Goal: Transaction & Acquisition: Purchase product/service

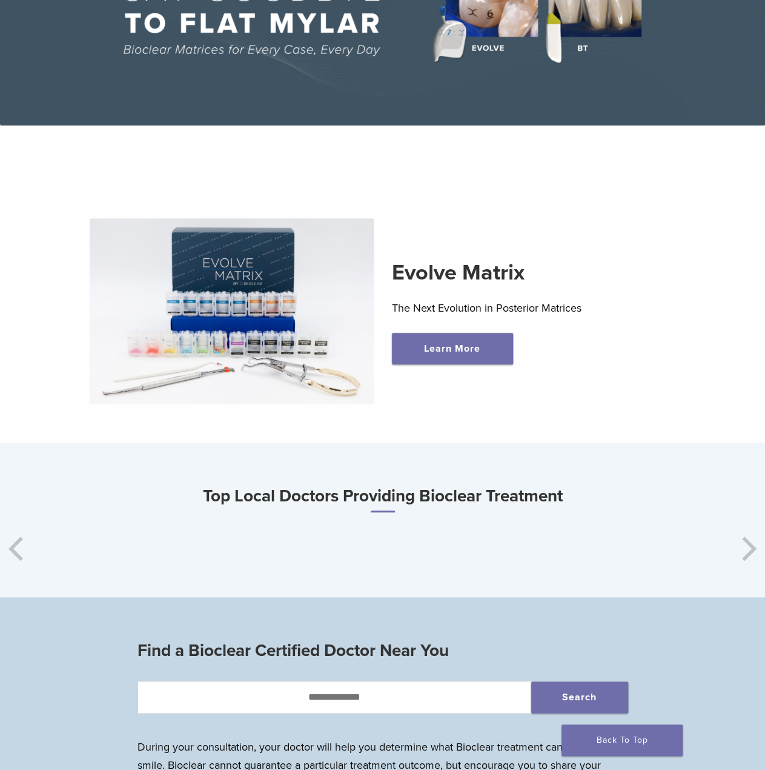
scroll to position [303, 0]
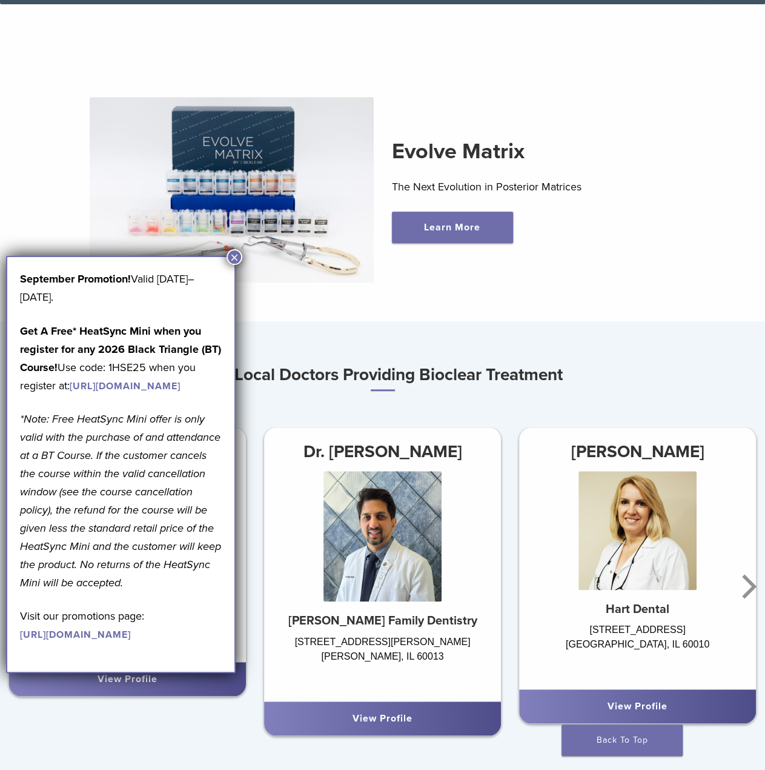
click at [232, 256] on button "×" at bounding box center [235, 257] width 16 height 16
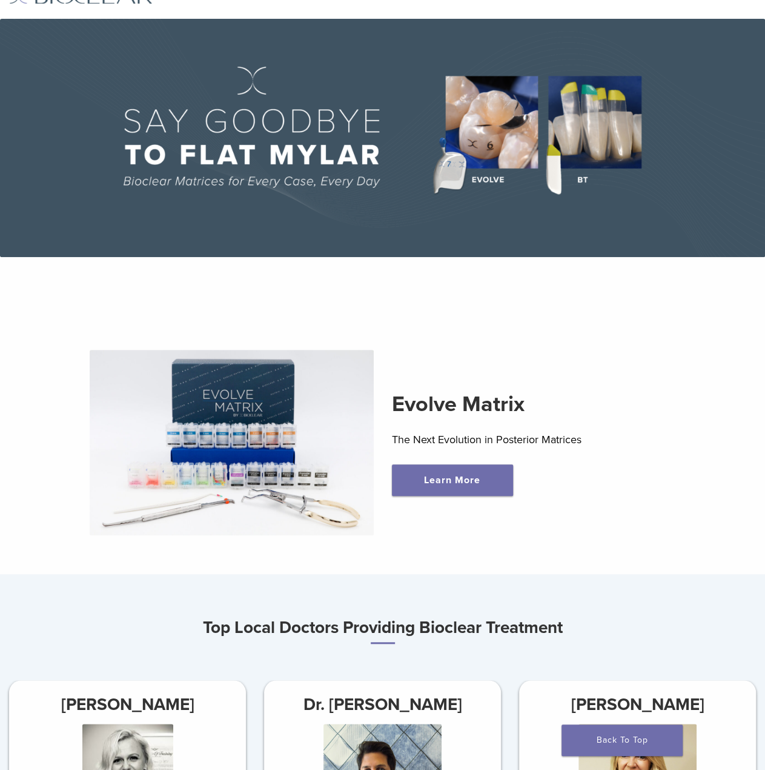
scroll to position [0, 0]
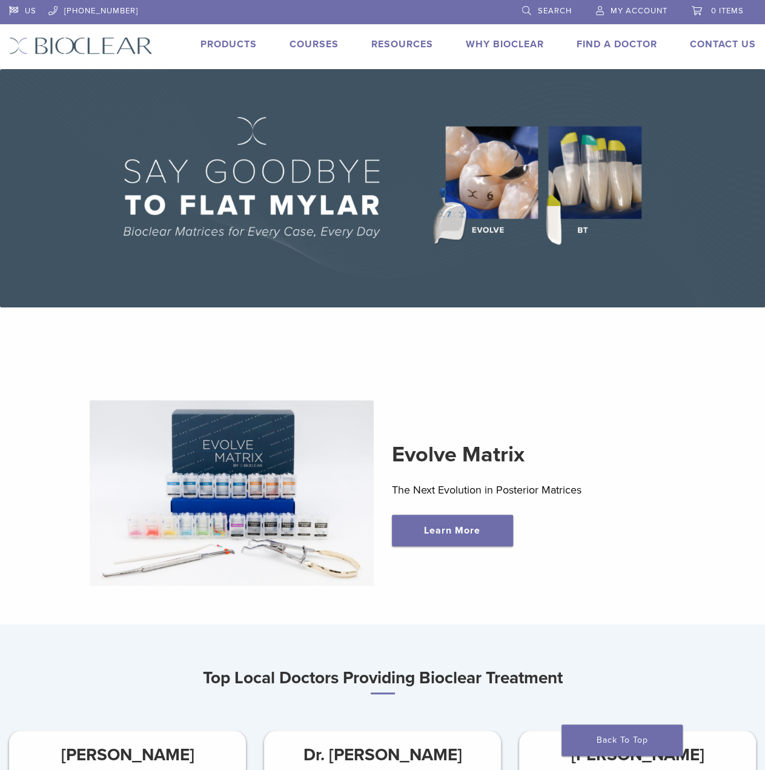
click at [221, 55] on div "US [PHONE_NUMBER] Search My Account 0 items Cart No products in the cart. Back …" at bounding box center [382, 34] width 765 height 69
click at [223, 47] on link "Products" at bounding box center [229, 44] width 56 height 12
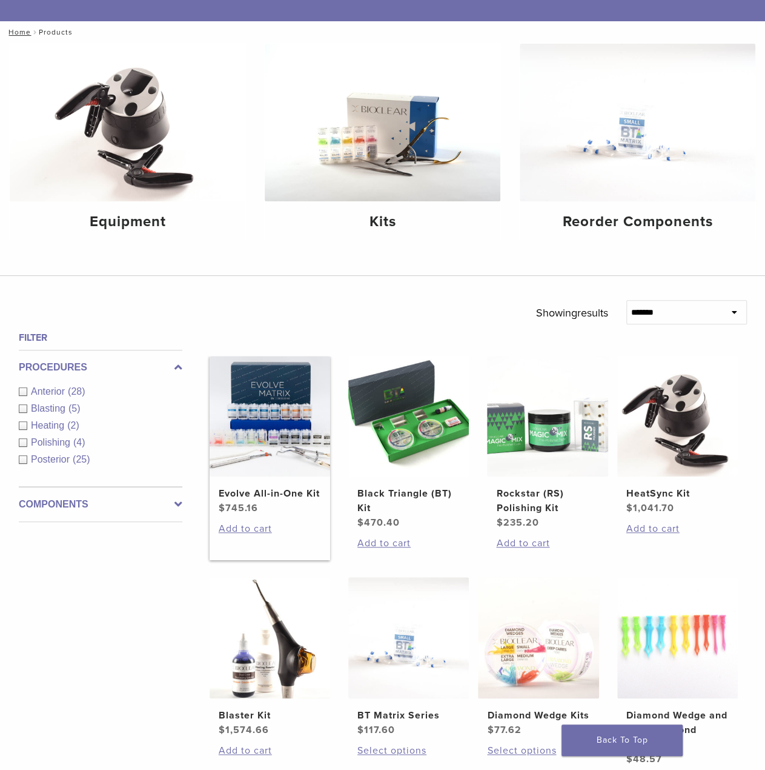
scroll to position [182, 0]
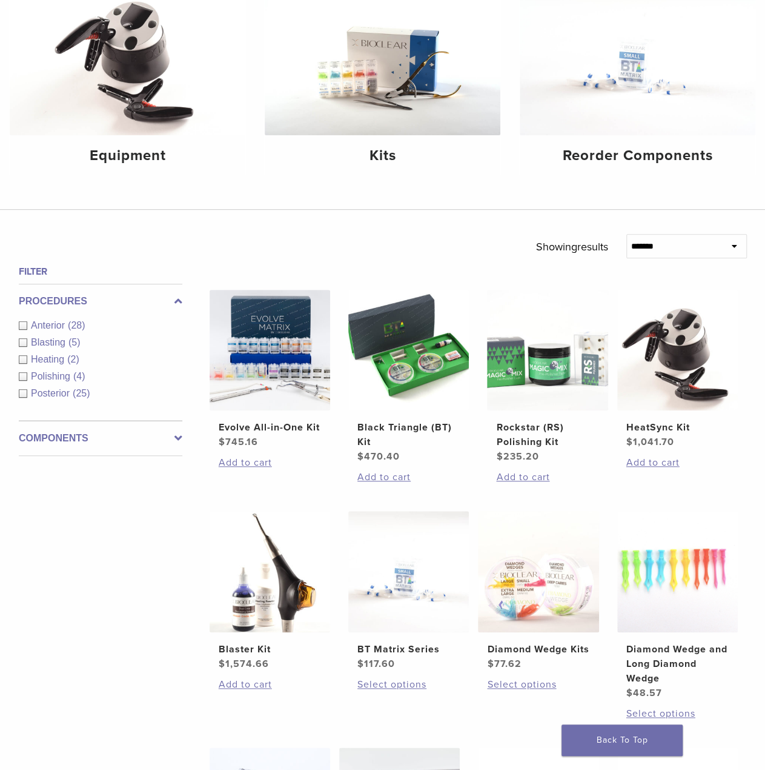
click at [75, 327] on span "(28)" at bounding box center [76, 325] width 17 height 10
click at [56, 393] on div "Procedures Anterior (28) Blasting (5) Heating (2) Polishing (4) Posterior (25)" at bounding box center [101, 352] width 164 height 137
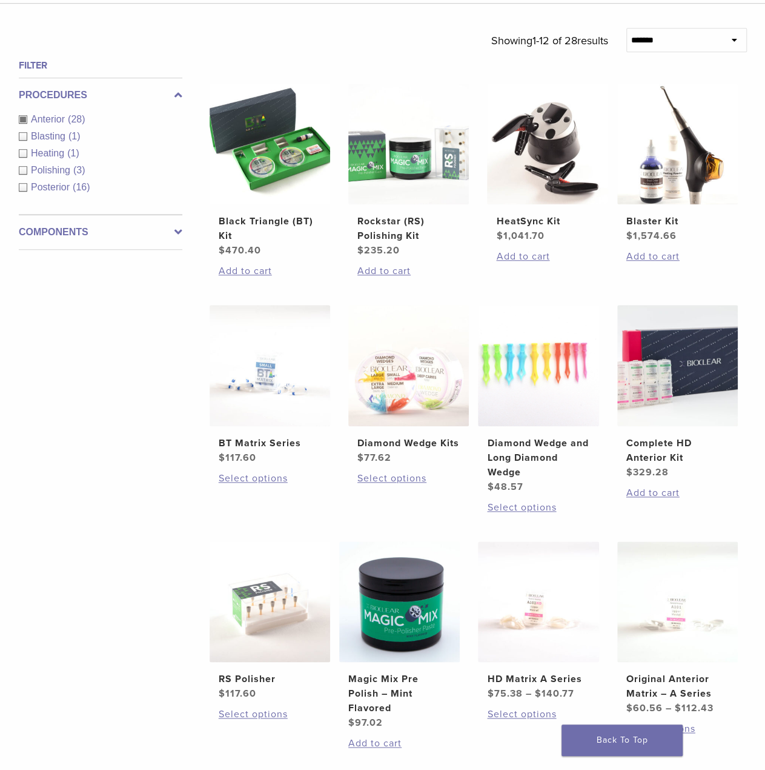
scroll to position [424, 0]
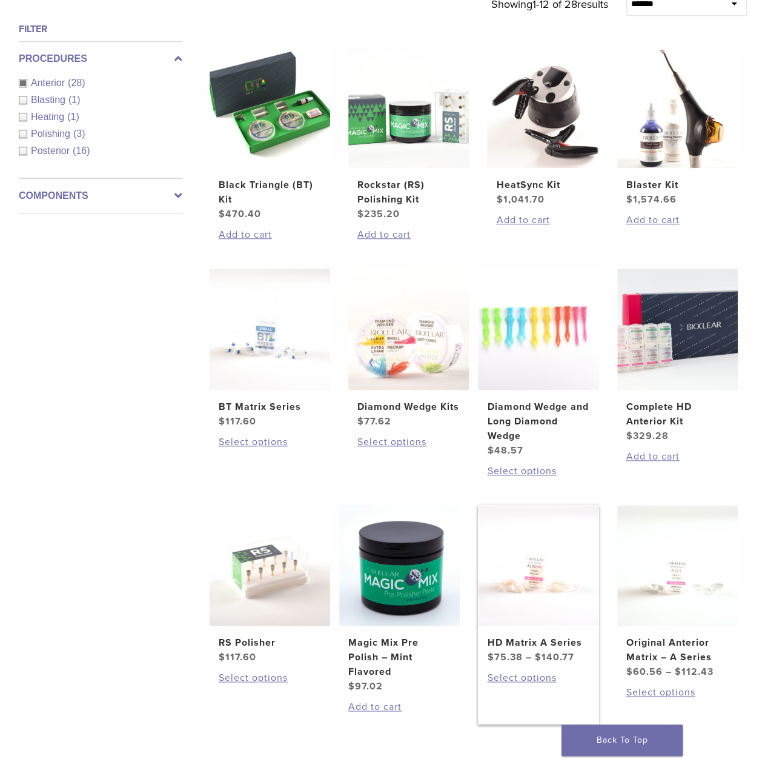
click at [561, 604] on img at bounding box center [538, 565] width 121 height 121
click at [721, 615] on img at bounding box center [678, 565] width 121 height 121
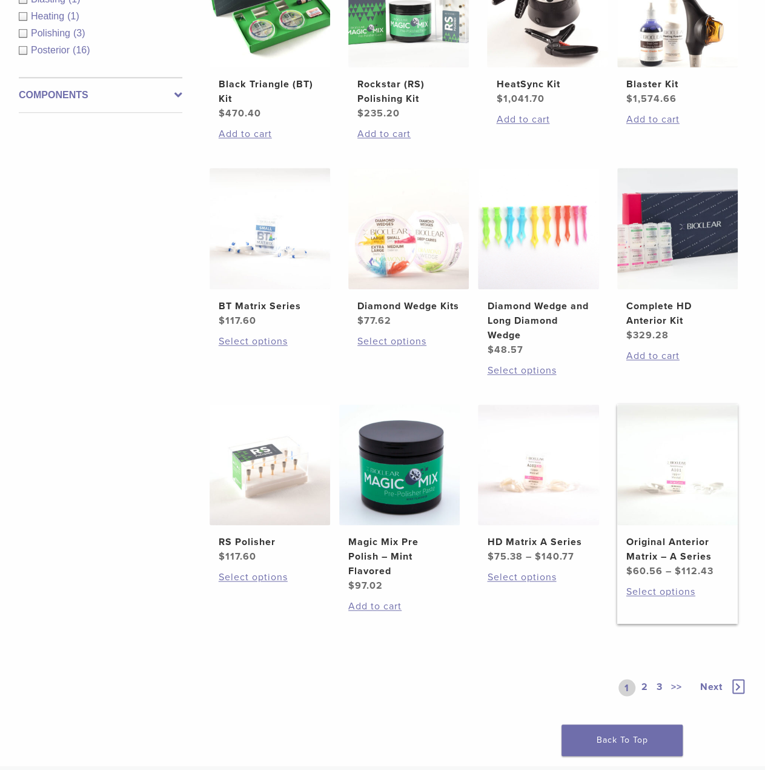
scroll to position [606, 0]
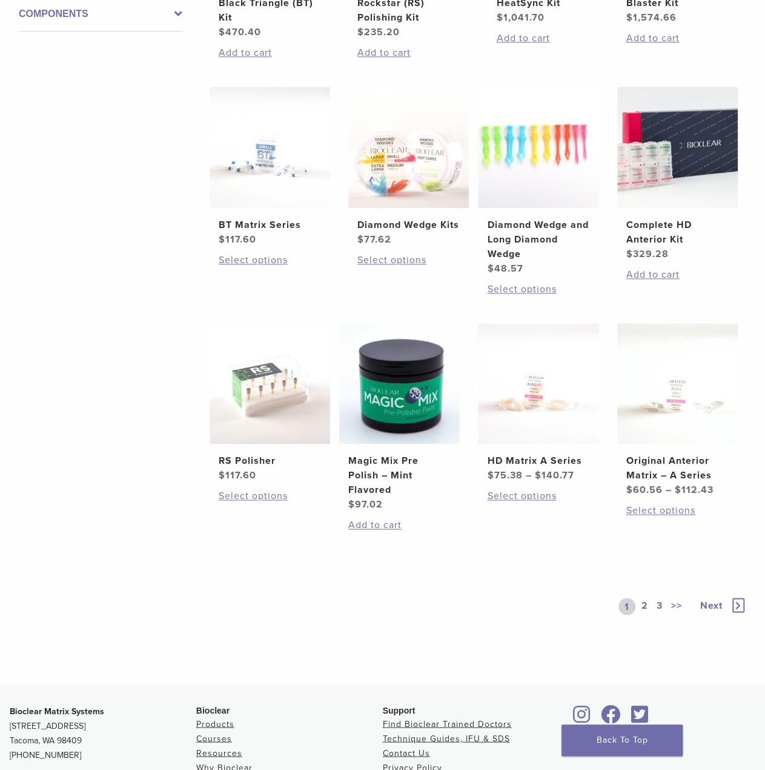
click at [647, 602] on link "2" at bounding box center [645, 606] width 12 height 17
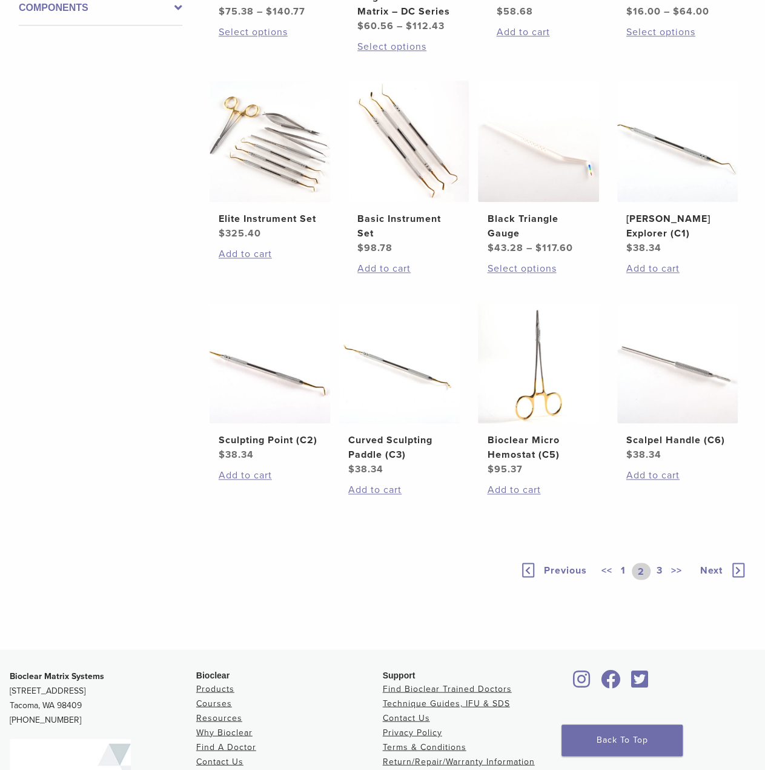
scroll to position [667, 0]
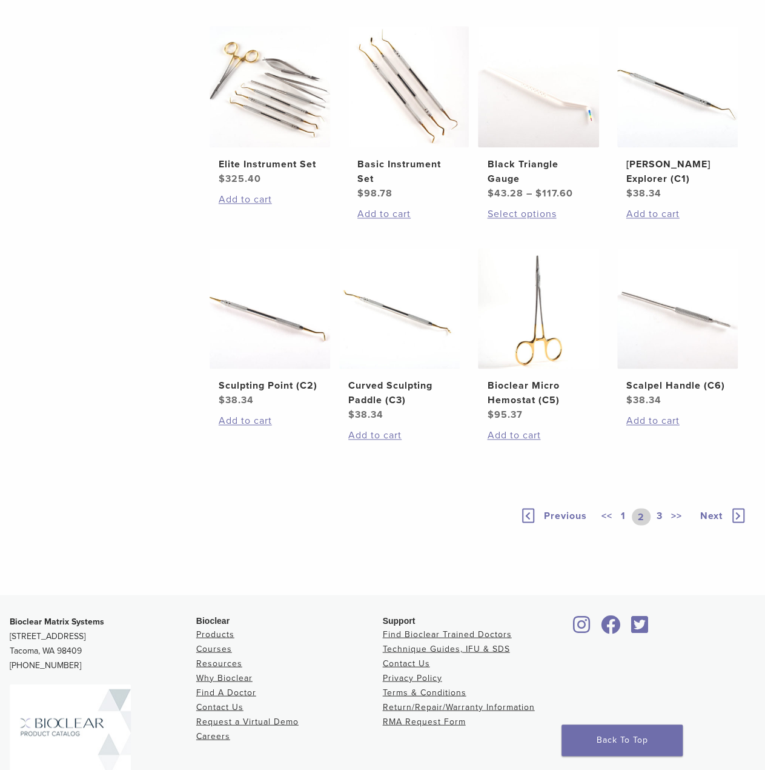
click at [656, 514] on link "3" at bounding box center [660, 516] width 11 height 17
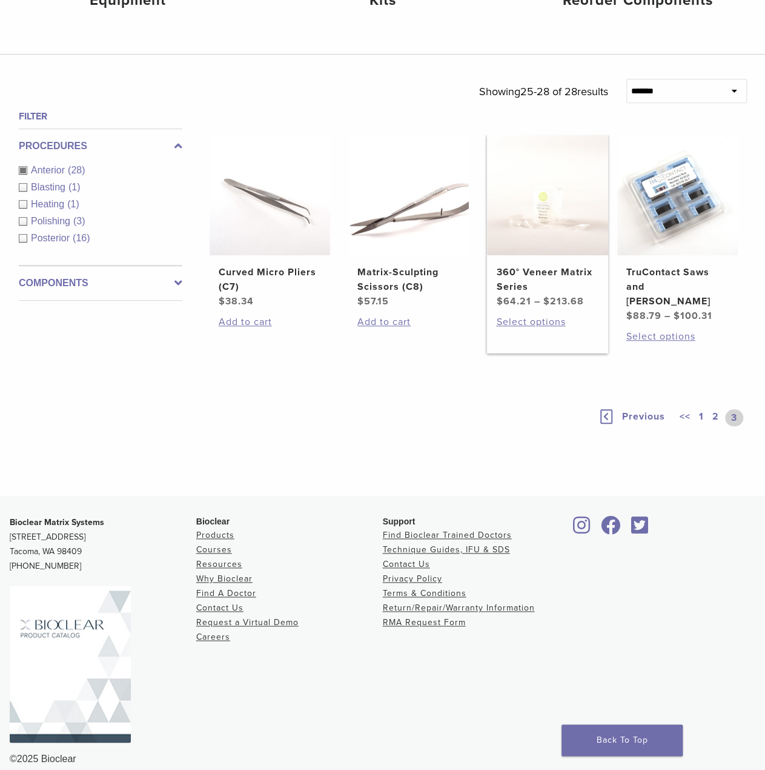
click at [529, 233] on img at bounding box center [547, 195] width 121 height 121
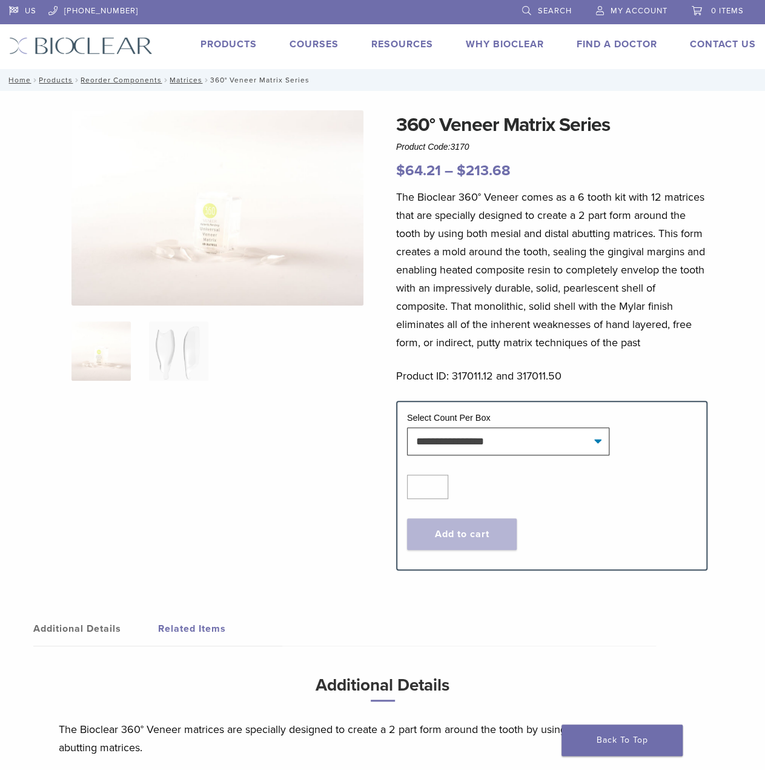
click at [96, 350] on img at bounding box center [101, 350] width 59 height 59
click at [172, 356] on img at bounding box center [178, 350] width 59 height 59
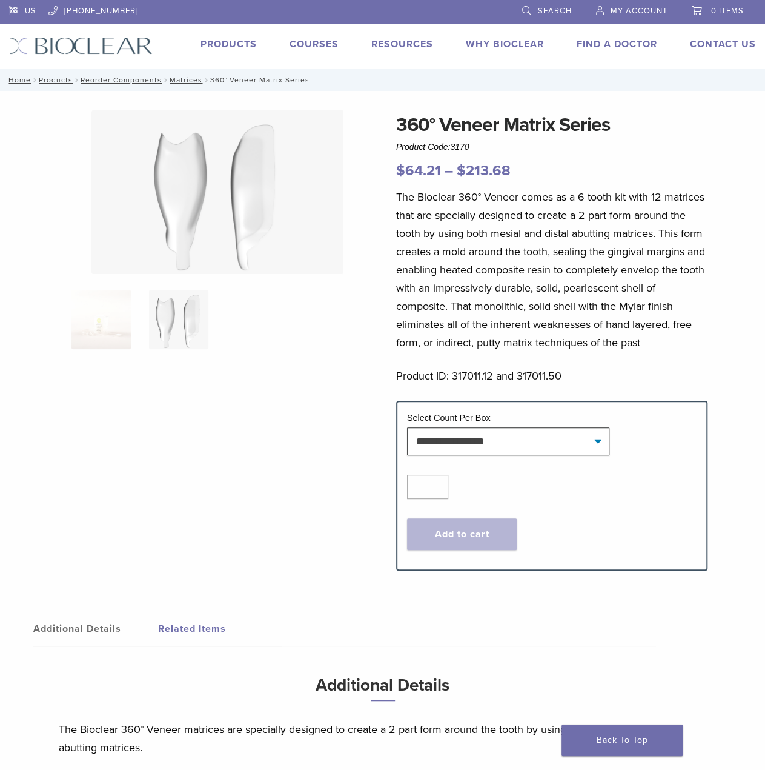
click at [98, 352] on ol at bounding box center [217, 327] width 310 height 75
click at [95, 332] on img at bounding box center [101, 319] width 59 height 59
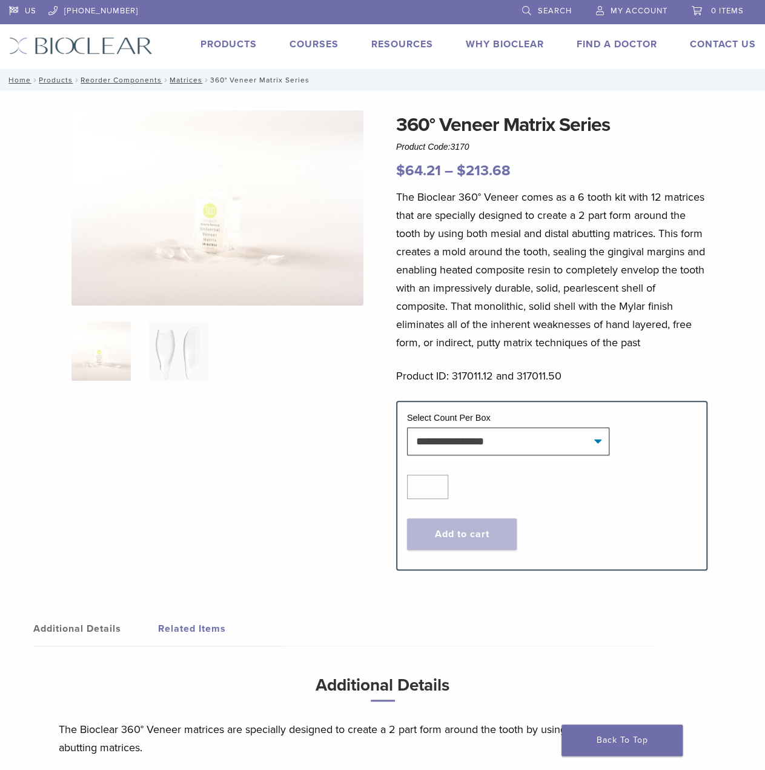
click at [215, 257] on img at bounding box center [218, 207] width 292 height 195
